Goal: Task Accomplishment & Management: Manage account settings

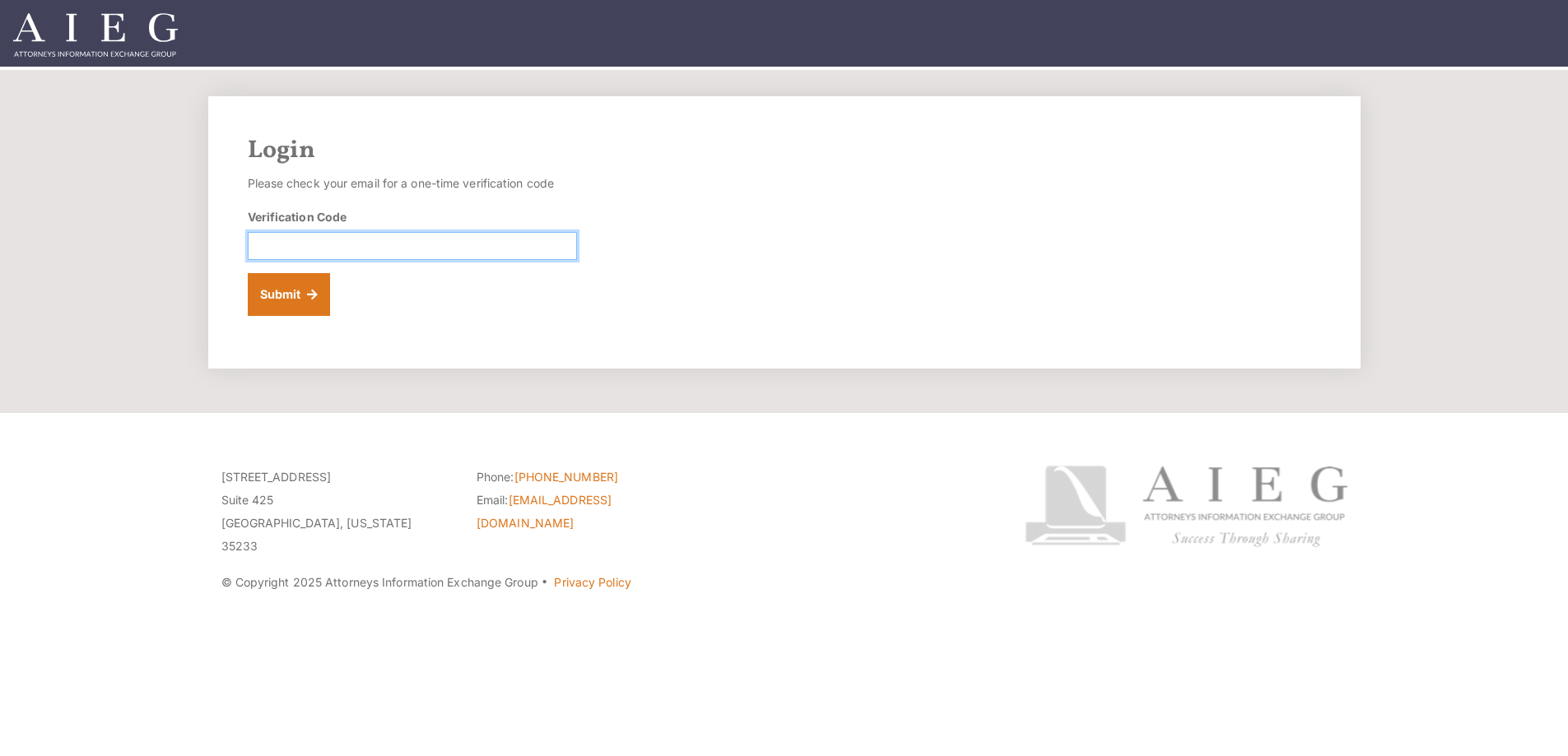
click at [370, 260] on input "Verification Code" at bounding box center [412, 246] width 329 height 28
paste input "766664"
type input "766664"
click at [322, 316] on button "Submit" at bounding box center [289, 295] width 83 height 43
click at [429, 260] on input "Verification Code" at bounding box center [412, 246] width 329 height 28
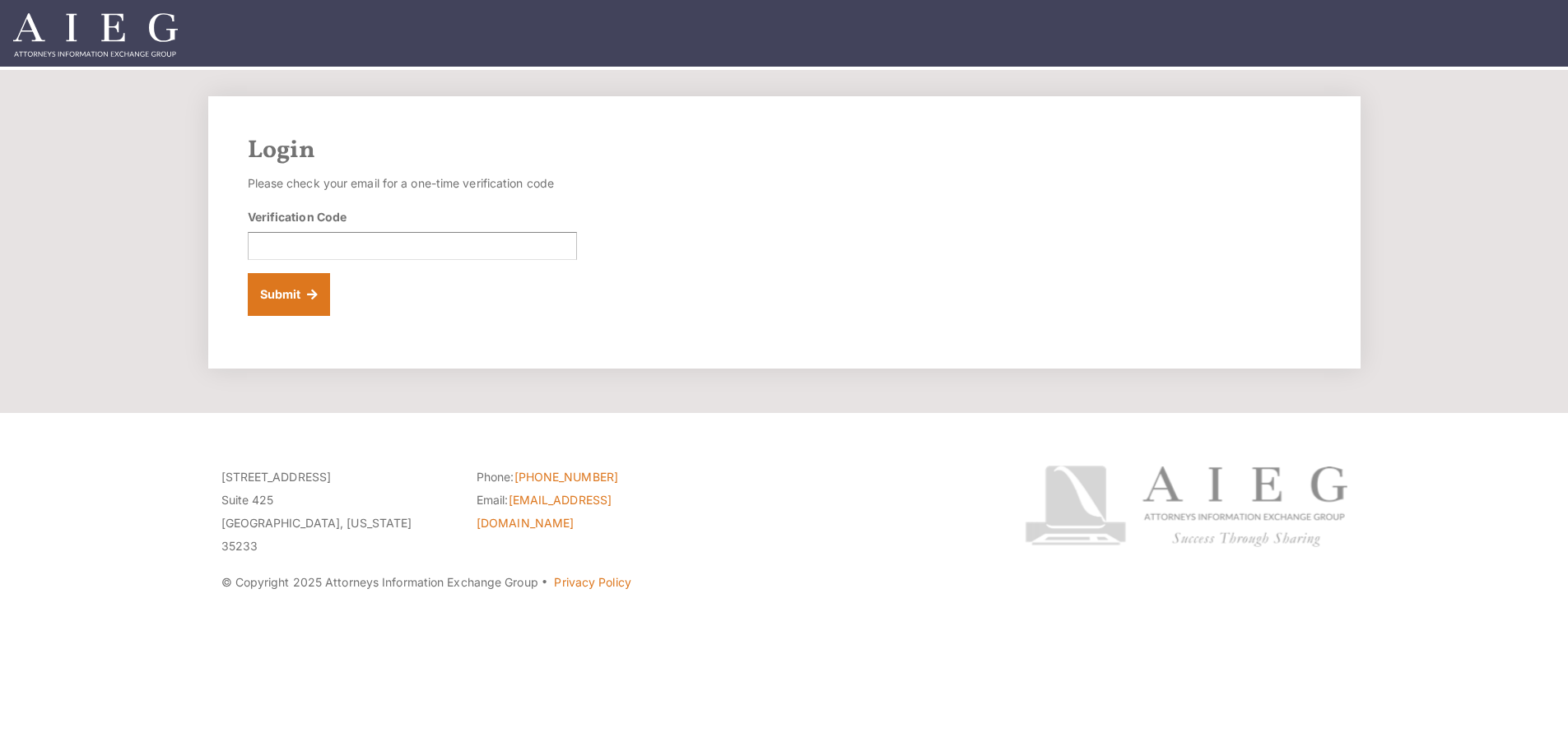
click at [901, 342] on div "Login Please check your email for a one-time verification code Verification Cod…" at bounding box center [784, 232] width 1153 height 273
click at [393, 260] on input "Verification Code" at bounding box center [412, 246] width 329 height 28
paste input "441491"
type input "441491"
click at [248, 274] on button "Submit" at bounding box center [289, 295] width 83 height 43
